Goal: Task Accomplishment & Management: Use online tool/utility

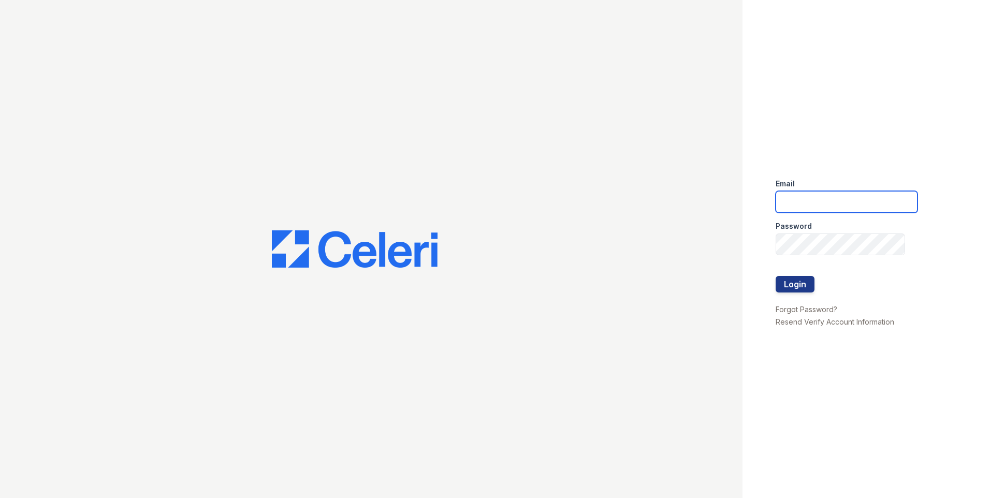
click at [823, 207] on input "email" at bounding box center [847, 202] width 142 height 22
type input "[EMAIL_ADDRESS][DOMAIN_NAME]"
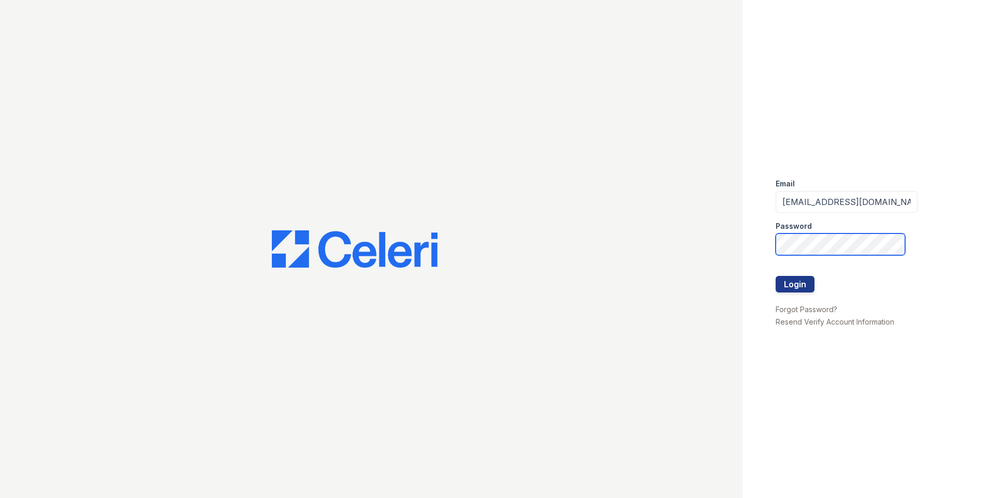
click at [776, 276] on button "Login" at bounding box center [795, 284] width 39 height 17
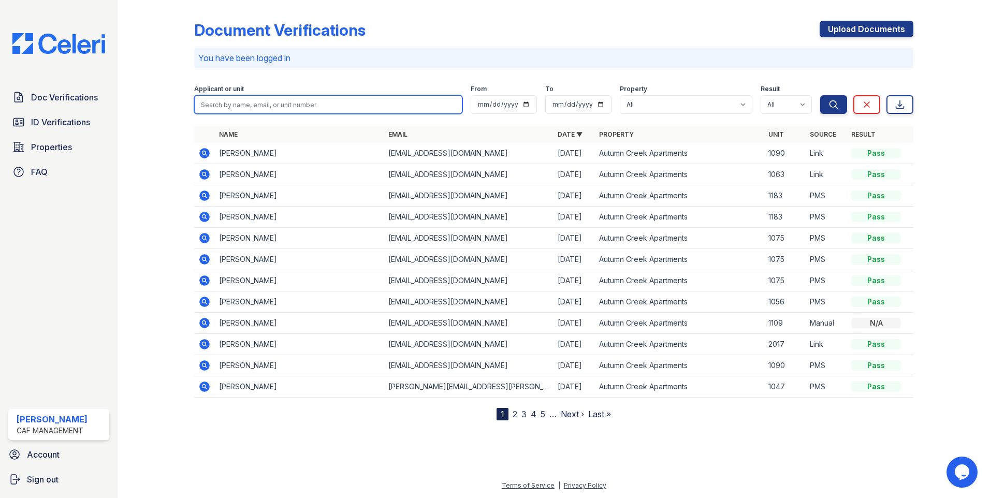
click at [339, 103] on input "search" at bounding box center [328, 104] width 268 height 19
type input "[PERSON_NAME]"
click at [820, 95] on button "Search" at bounding box center [833, 104] width 27 height 19
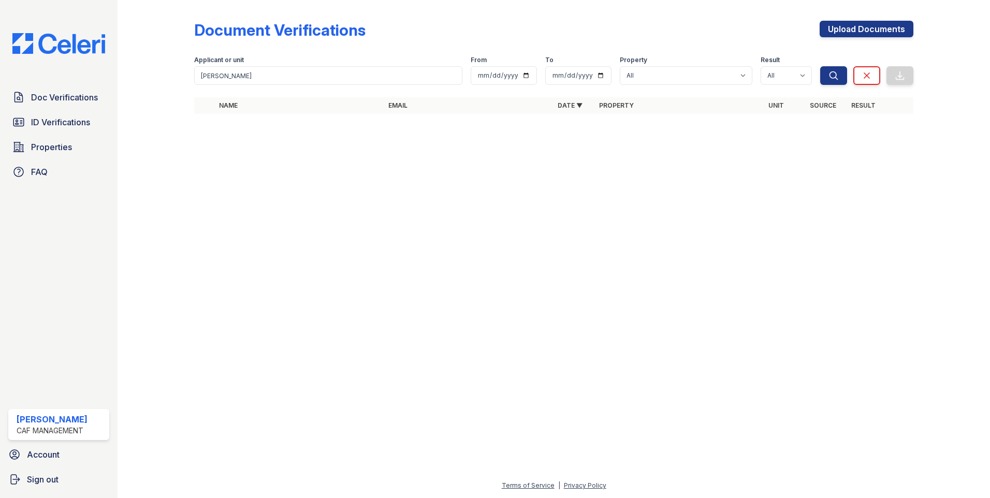
click at [286, 86] on form "Applicant or unit [PERSON_NAME] From To Property All Autumn Creek Apartments Re…" at bounding box center [553, 68] width 719 height 41
click at [291, 78] on input "smith Grace" at bounding box center [328, 75] width 268 height 19
drag, startPoint x: 397, startPoint y: 69, endPoint x: 112, endPoint y: 91, distance: 285.7
click at [112, 91] on div "Doc Verifications ID Verifications Properties FAQ Sebastien Ortega CAF Manageme…" at bounding box center [495, 249] width 990 height 498
type input "Grace"
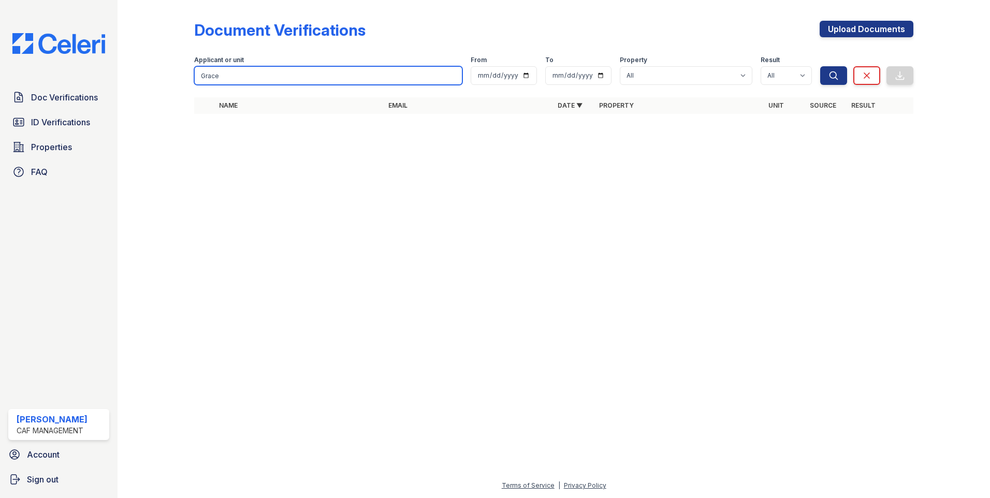
click at [820, 66] on button "Search" at bounding box center [833, 75] width 27 height 19
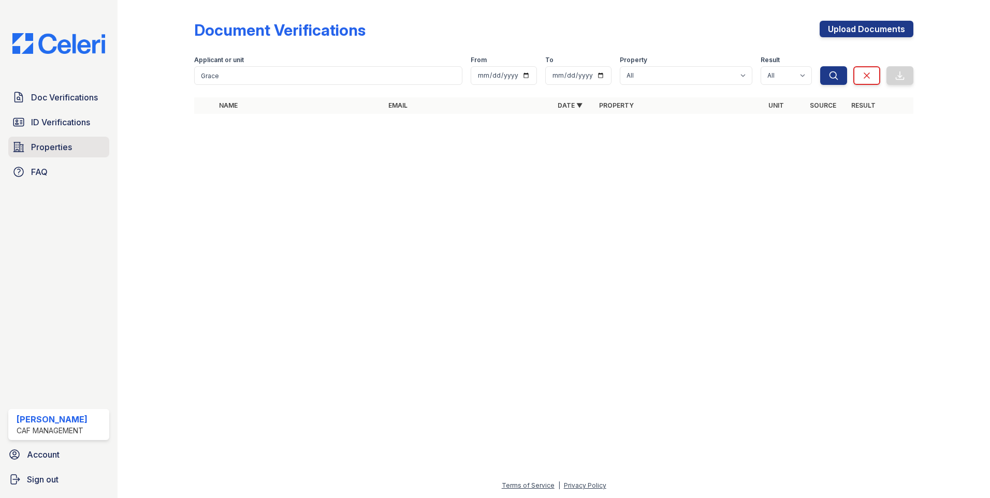
click at [30, 147] on link "Properties" at bounding box center [58, 147] width 101 height 21
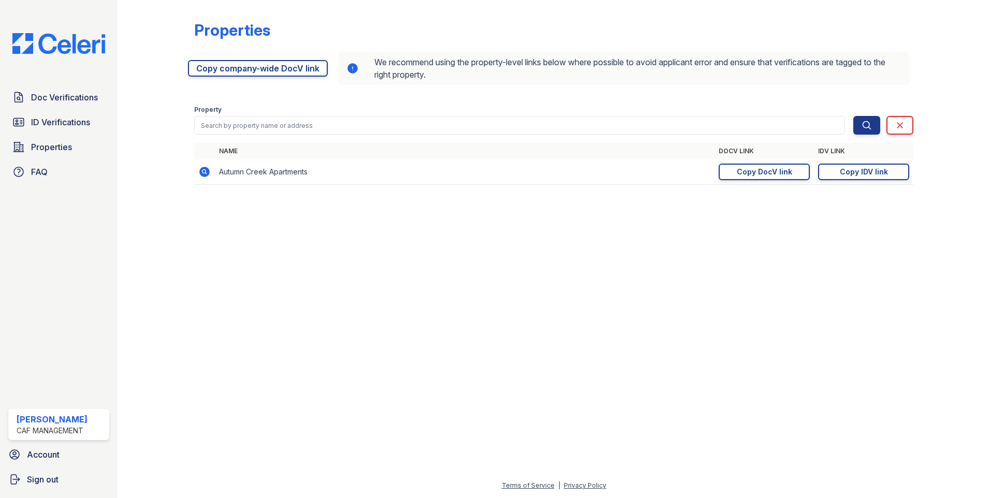
drag, startPoint x: 846, startPoint y: 175, endPoint x: 984, endPoint y: 103, distance: 156.1
click at [846, 175] on div "Copy IDV link" at bounding box center [864, 172] width 48 height 10
click at [755, 156] on th "DocV Link" at bounding box center [764, 151] width 99 height 17
click at [757, 166] on link "Copy DocV link Copy link" at bounding box center [764, 172] width 91 height 17
